Goal: Task Accomplishment & Management: Use online tool/utility

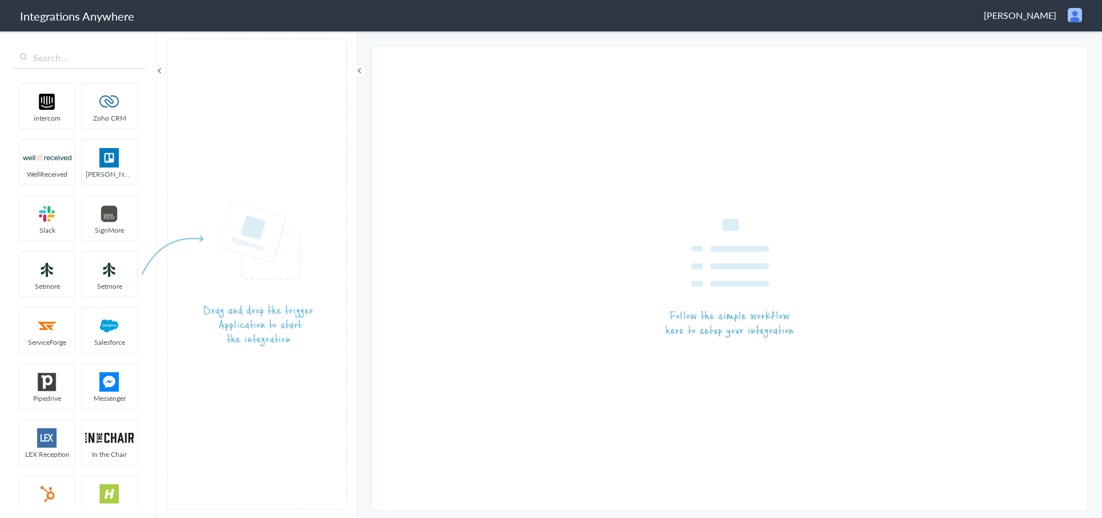
click at [1036, 21] on span "[PERSON_NAME]" at bounding box center [1020, 15] width 73 height 13
click at [1029, 37] on li "Logout" at bounding box center [1050, 41] width 79 height 17
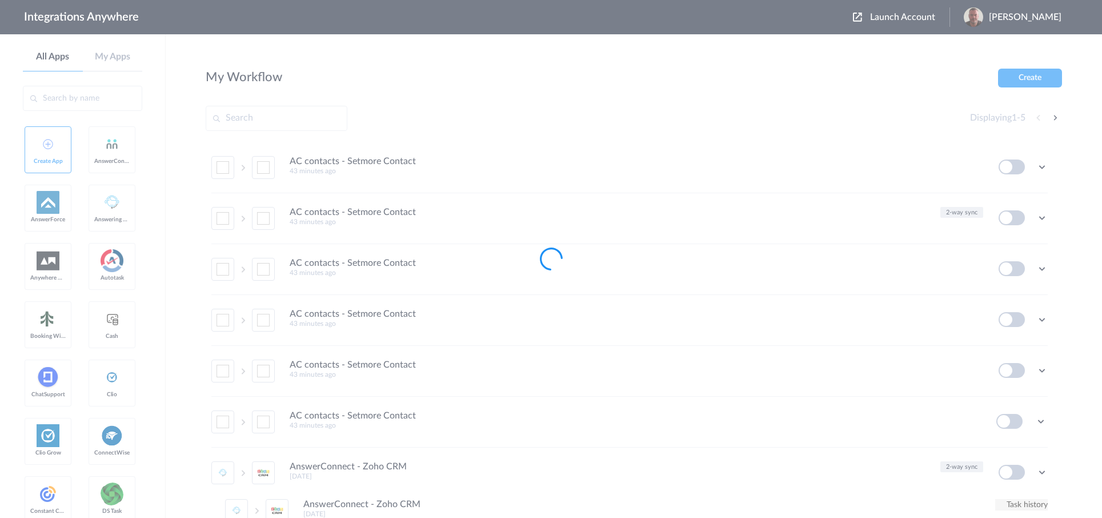
click at [904, 18] on div at bounding box center [551, 259] width 1102 height 518
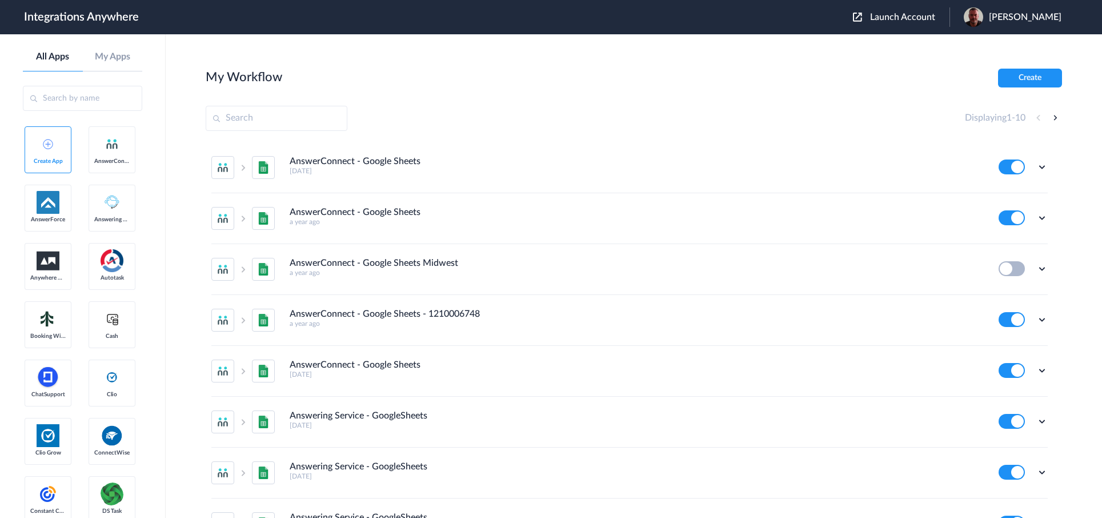
click at [906, 18] on span "Launch Account" at bounding box center [902, 17] width 65 height 9
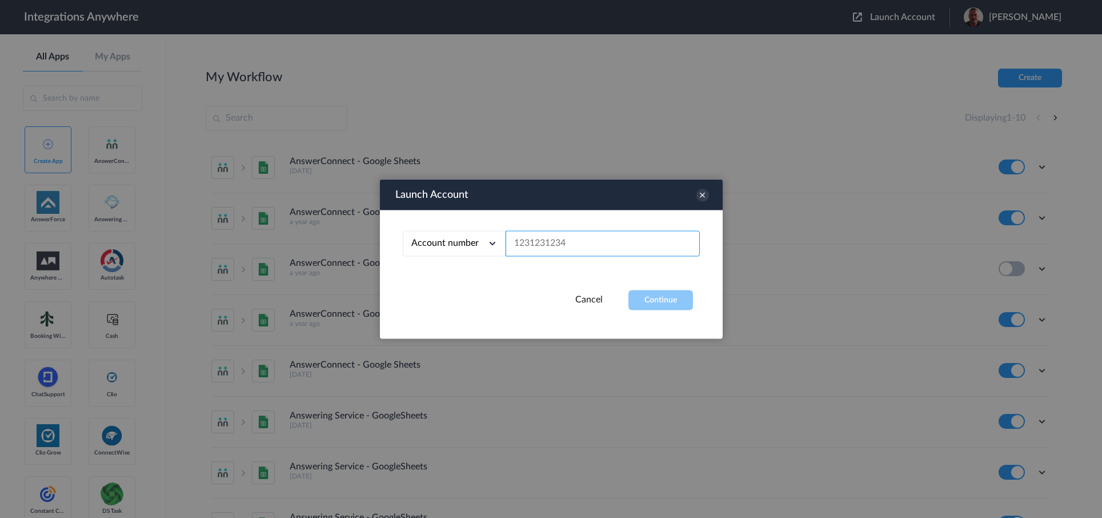
click at [576, 248] on input "text" at bounding box center [603, 244] width 194 height 26
paste input "4352284047"
type input "4352284047"
click at [655, 307] on button "Continue" at bounding box center [660, 300] width 65 height 20
